Goal: Transaction & Acquisition: Subscribe to service/newsletter

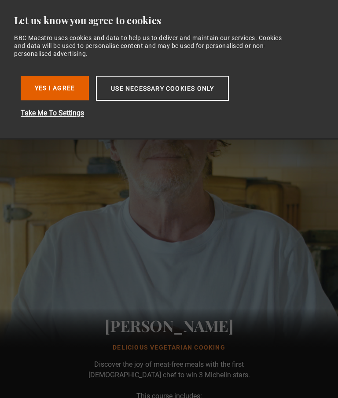
click at [59, 87] on button "Yes I Agree" at bounding box center [55, 88] width 68 height 25
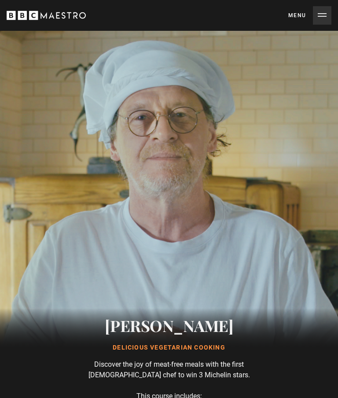
click at [324, 15] on button "Menu Close" at bounding box center [309, 15] width 43 height 18
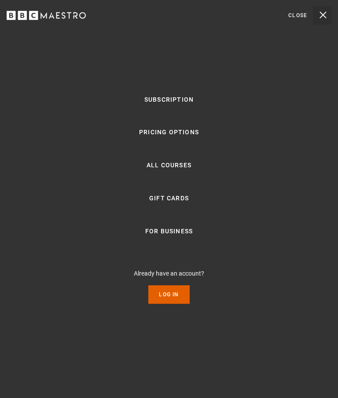
scroll to position [0, 404]
click at [178, 237] on link "For business" at bounding box center [169, 231] width 48 height 11
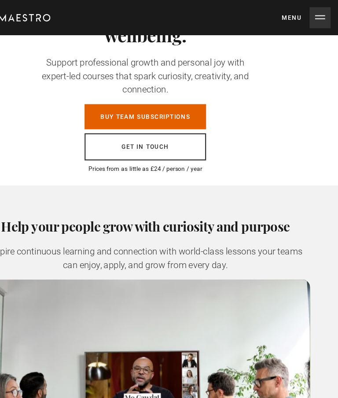
scroll to position [194, 0]
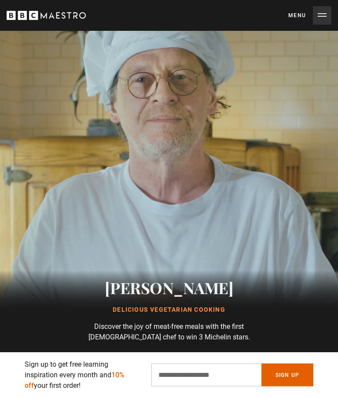
scroll to position [38, 0]
click at [324, 15] on button "Menu Close" at bounding box center [309, 15] width 43 height 18
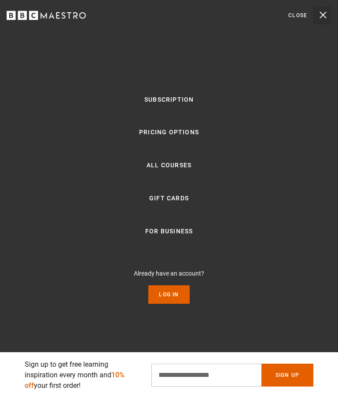
scroll to position [0, 135]
click at [181, 171] on link "All Courses" at bounding box center [169, 165] width 45 height 11
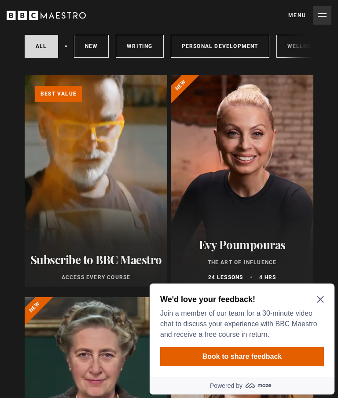
click at [330, 297] on div "We'd love your feedback! Join a member of our team for a 30-minute video chat t…" at bounding box center [242, 330] width 185 height 93
click at [324, 298] on icon "Close Maze Prompt" at bounding box center [320, 299] width 7 height 7
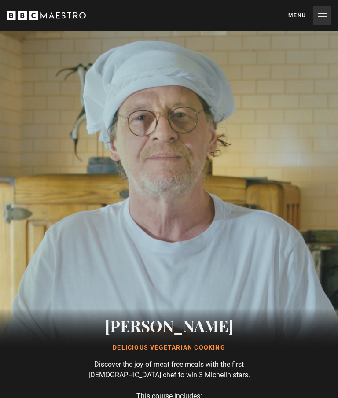
click at [302, 12] on button "Menu Close" at bounding box center [309, 15] width 43 height 18
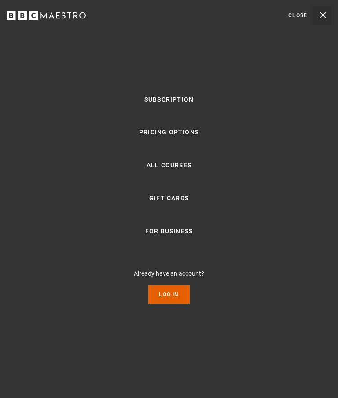
scroll to position [0, 135]
click at [179, 138] on link "Pricing Options" at bounding box center [169, 132] width 60 height 11
